Goal: Task Accomplishment & Management: Use online tool/utility

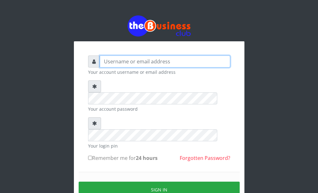
click at [151, 60] on input "text" at bounding box center [165, 62] width 130 height 12
type input "DanBig"
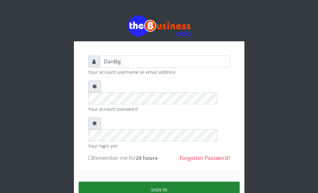
click at [151, 182] on button "Sign in" at bounding box center [159, 190] width 161 height 16
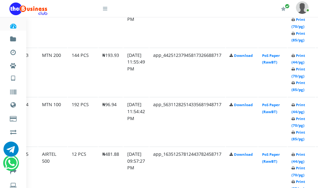
scroll to position [442, 23]
click at [305, 107] on link "Print (44/pg)" at bounding box center [298, 108] width 14 height 12
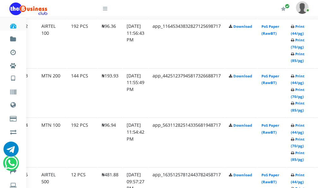
scroll to position [411, 23]
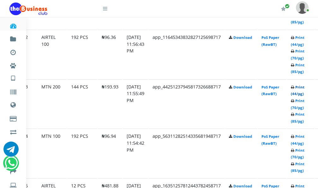
click at [304, 88] on link "Print (44/pg)" at bounding box center [298, 91] width 14 height 12
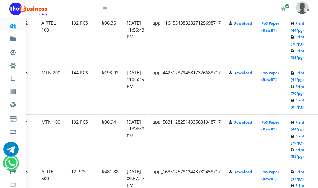
scroll to position [411, 23]
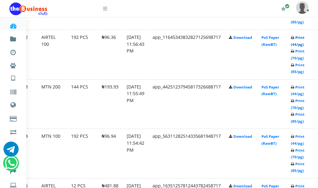
click at [305, 38] on link "Print (44/pg)" at bounding box center [298, 41] width 14 height 12
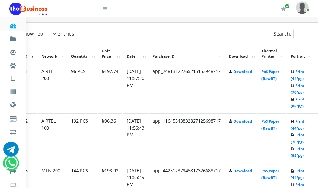
scroll to position [316, 23]
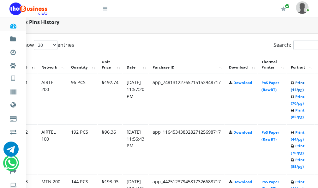
click at [305, 85] on link "Print (44/pg)" at bounding box center [298, 86] width 14 height 12
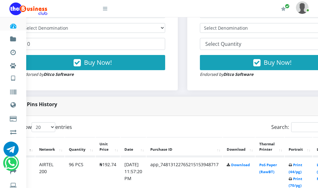
scroll to position [353, 25]
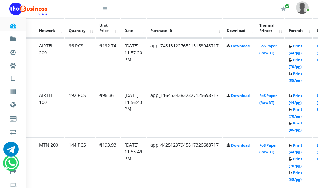
click at [177, 64] on td "app_74813122765215153948717" at bounding box center [185, 62] width 76 height 49
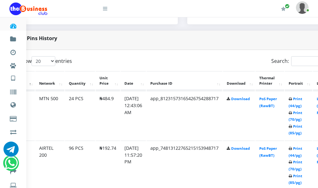
scroll to position [258, 25]
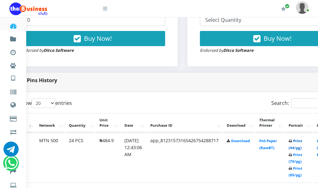
click at [302, 142] on link "Print (44/pg)" at bounding box center [296, 144] width 14 height 12
